Goal: Complete application form: Complete application form

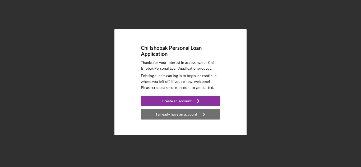
click at [162, 115] on div "I already have an account" at bounding box center [176, 114] width 41 height 11
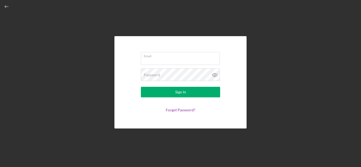
type input "[EMAIL_ADDRESS][DOMAIN_NAME]"
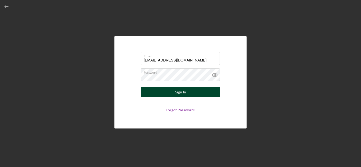
click at [171, 92] on button "Sign In" at bounding box center [180, 92] width 79 height 11
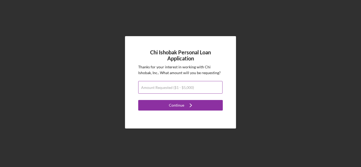
click at [181, 89] on label "Amount Requested ($1 - $5,000)" at bounding box center [167, 88] width 53 height 4
click at [181, 89] on input "Amount Requested ($1 - $5,000)" at bounding box center [180, 87] width 84 height 13
type input "$5"
type input "$3,000"
click at [138, 100] on button "Continue Icon/Navigate" at bounding box center [180, 105] width 85 height 11
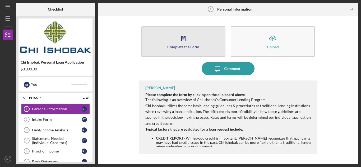
click at [171, 44] on button "Complete the Form Form" at bounding box center [183, 41] width 84 height 30
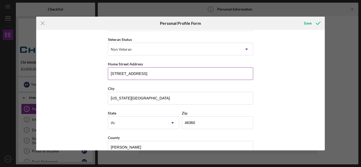
scroll to position [71, 0]
click at [148, 73] on input "[STREET_ADDRESS]" at bounding box center [180, 73] width 145 height 13
type input "1"
type input "[STREET_ADDRESS]"
type input "IN"
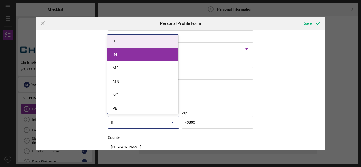
click at [138, 54] on div "IN" at bounding box center [142, 54] width 71 height 13
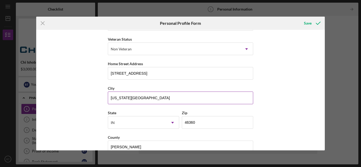
scroll to position [81, 0]
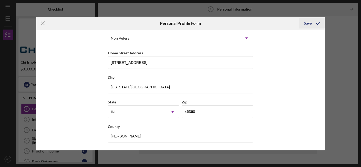
click at [309, 26] on div "Save" at bounding box center [308, 23] width 8 height 11
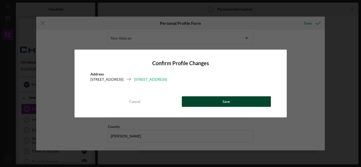
click at [184, 106] on button "Save" at bounding box center [226, 101] width 89 height 11
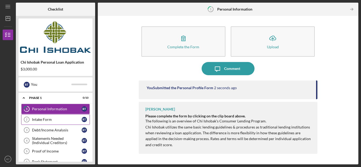
click at [62, 119] on div "Intake Form" at bounding box center [57, 120] width 50 height 4
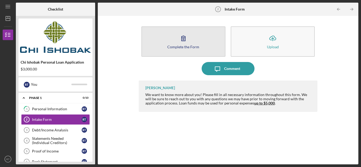
click at [167, 39] on button "Complete the Form Form" at bounding box center [183, 41] width 84 height 30
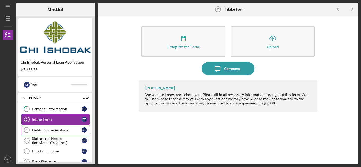
click at [69, 131] on div "Debt/Income Analysis" at bounding box center [57, 130] width 50 height 4
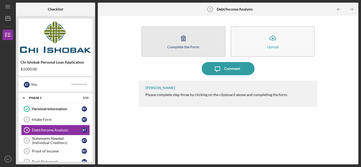
click at [183, 45] on div "Complete the Form" at bounding box center [183, 47] width 32 height 4
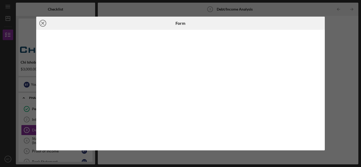
click at [41, 25] on icon "Icon/Close" at bounding box center [42, 23] width 13 height 13
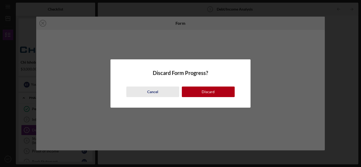
click at [161, 89] on button "Cancel" at bounding box center [152, 92] width 53 height 11
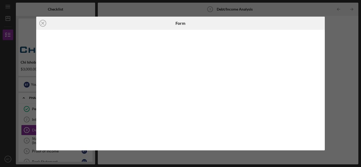
click at [118, 30] on div "Icon/Close" at bounding box center [84, 23] width 96 height 13
click at [43, 26] on icon "Icon/Close" at bounding box center [42, 23] width 13 height 13
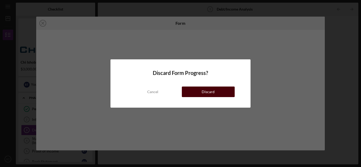
click at [201, 97] on div "Cancel Discard" at bounding box center [180, 86] width 108 height 21
click at [200, 92] on button "Discard" at bounding box center [208, 92] width 53 height 11
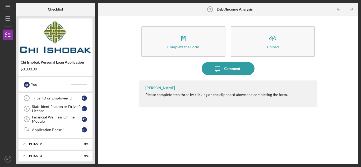
scroll to position [88, 0]
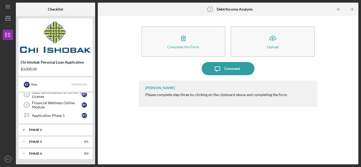
click at [40, 129] on div "Phase 2" at bounding box center [57, 129] width 57 height 3
click at [38, 130] on div "Phase 2" at bounding box center [57, 129] width 57 height 3
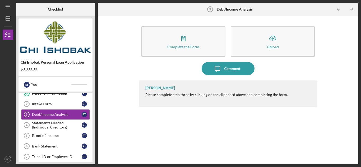
scroll to position [0, 0]
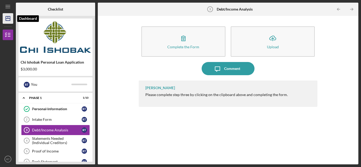
click at [8, 20] on icon "Icon/Dashboard" at bounding box center [7, 18] width 13 height 13
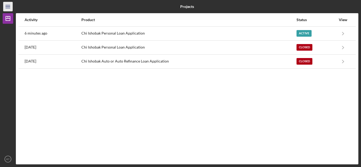
click at [7, 8] on icon "Icon/Menu" at bounding box center [8, 7] width 12 height 12
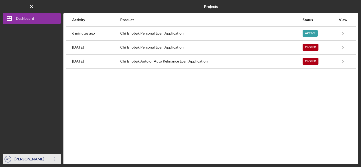
click at [39, 156] on div "[PERSON_NAME]" at bounding box center [30, 160] width 34 height 12
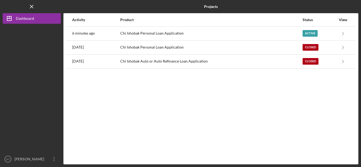
click at [136, 107] on div "Activity Product Status View 6 minutes ago Chi Ishobak Personal Loan Applicatio…" at bounding box center [210, 88] width 295 height 151
click at [31, 5] on icon "Icon/Menu Close" at bounding box center [32, 7] width 12 height 12
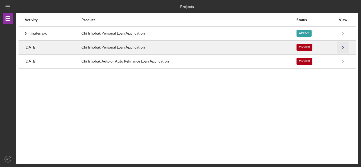
click at [347, 43] on icon "Icon/Navigate" at bounding box center [343, 47] width 12 height 12
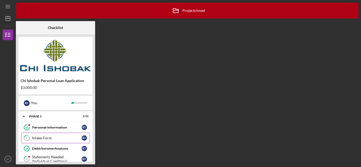
scroll to position [19, 0]
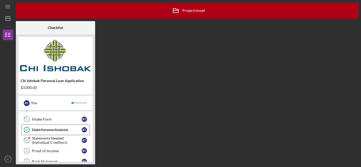
click at [69, 129] on div "Debt/Income Analysis" at bounding box center [57, 130] width 50 height 4
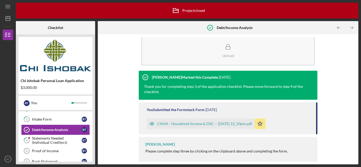
scroll to position [11, 0]
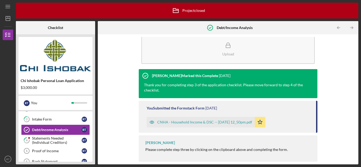
click at [190, 124] on div "CNHA - Household Income & DSC -- [DATE] 12_50pm.pdf" at bounding box center [204, 122] width 95 height 4
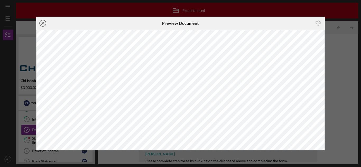
click at [41, 20] on icon "Icon/Close" at bounding box center [42, 23] width 13 height 13
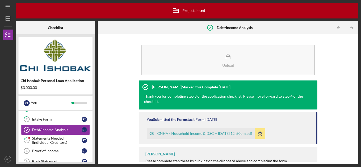
scroll to position [11, 0]
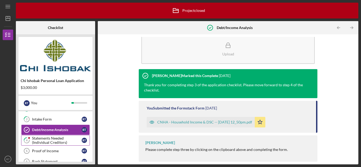
click at [57, 142] on div "Statements Needed (Individual Creditors)" at bounding box center [57, 140] width 50 height 8
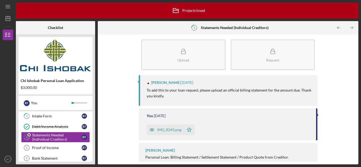
scroll to position [13, 0]
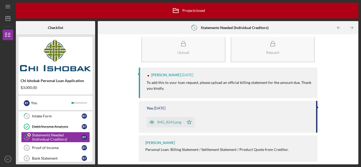
click at [179, 122] on div "IMG_8243.png" at bounding box center [169, 122] width 24 height 4
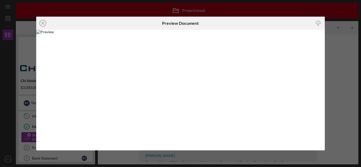
click at [316, 26] on icon "Icon/Download" at bounding box center [318, 23] width 12 height 12
click at [40, 23] on circle at bounding box center [43, 23] width 6 height 6
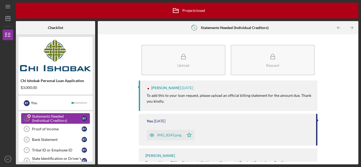
scroll to position [42, 0]
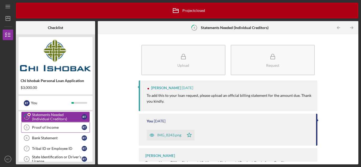
click at [50, 126] on div "Proof of Income" at bounding box center [57, 127] width 50 height 4
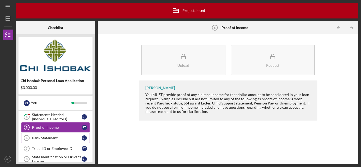
click at [50, 138] on div "Bank Statement" at bounding box center [57, 138] width 50 height 4
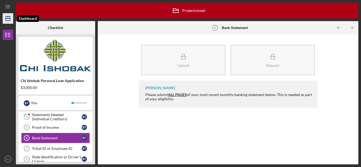
click at [8, 20] on icon "Icon/Dashboard" at bounding box center [7, 18] width 13 height 13
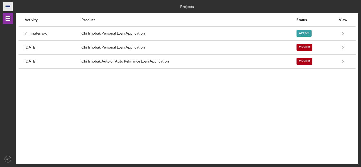
click at [7, 9] on icon "Icon/Menu" at bounding box center [8, 7] width 12 height 12
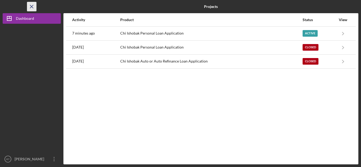
click at [34, 7] on icon "Icon/Menu Close" at bounding box center [32, 7] width 12 height 12
